Goal: Transaction & Acquisition: Purchase product/service

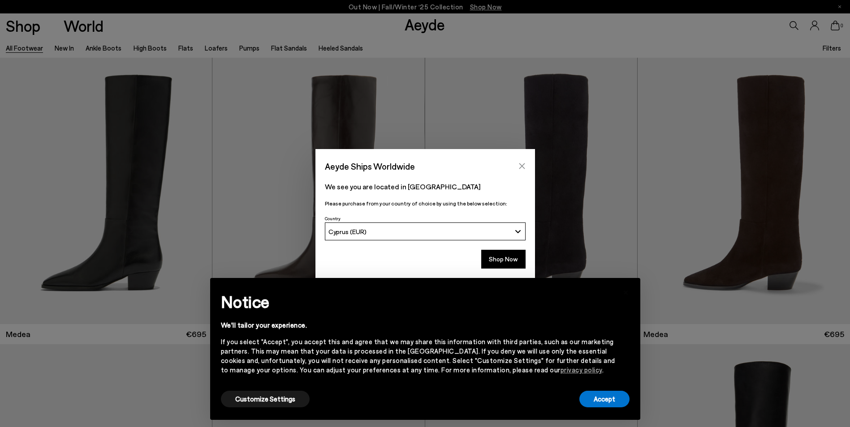
click at [522, 163] on icon "Close" at bounding box center [521, 166] width 7 height 7
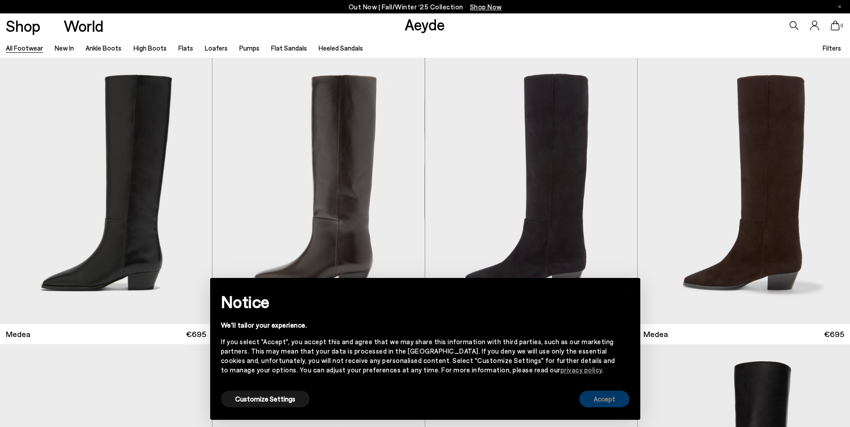
click at [609, 397] on button "Accept" at bounding box center [604, 399] width 50 height 17
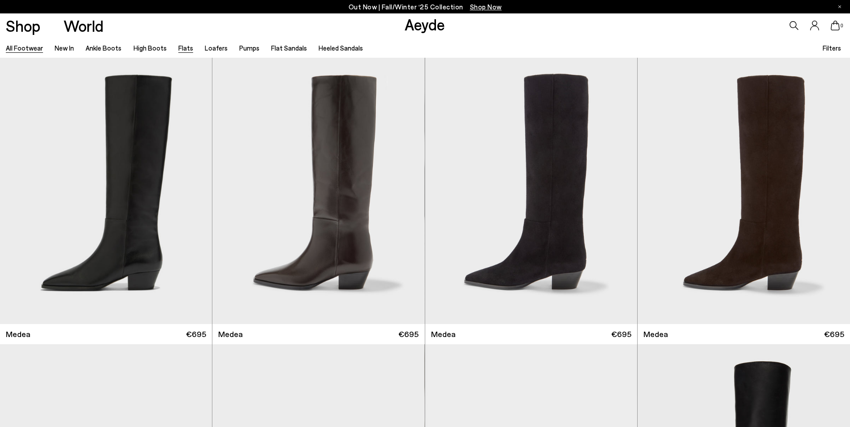
click at [178, 47] on link "Flats" at bounding box center [185, 48] width 15 height 8
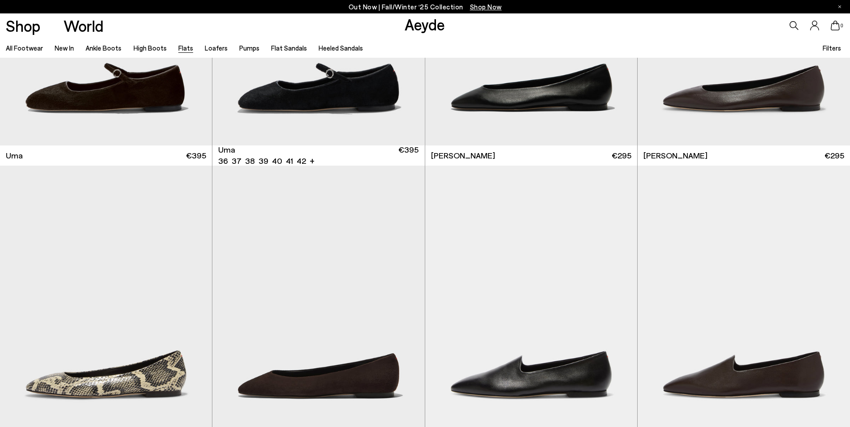
scroll to position [224, 0]
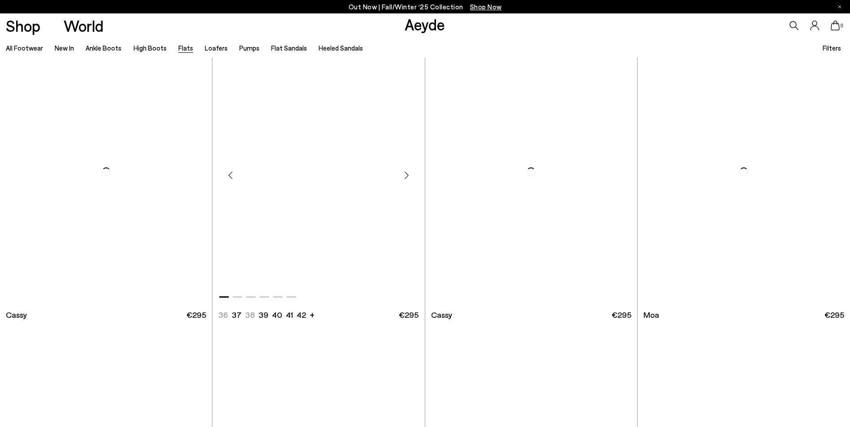
scroll to position [1748, 0]
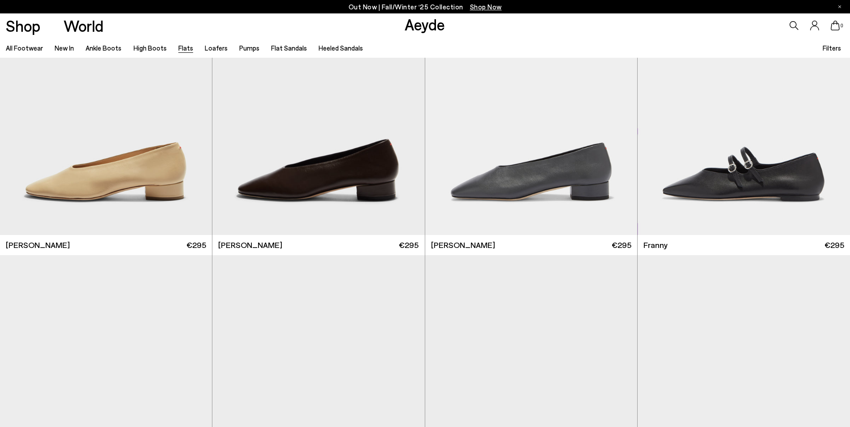
scroll to position [3674, 0]
